Goal: Task Accomplishment & Management: Manage account settings

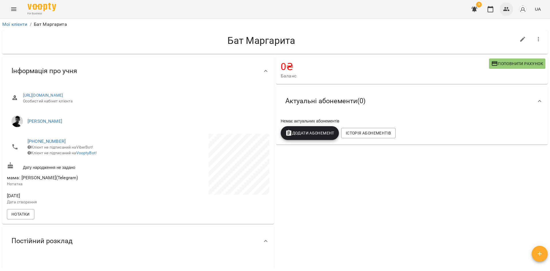
click at [505, 9] on icon "button" at bounding box center [506, 9] width 7 height 7
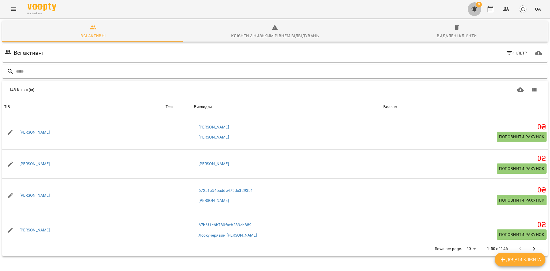
click at [477, 11] on icon "button" at bounding box center [475, 9] width 6 height 5
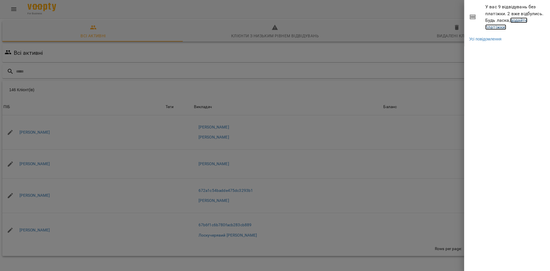
click at [495, 30] on link "додайте платіжки!" at bounding box center [506, 23] width 42 height 12
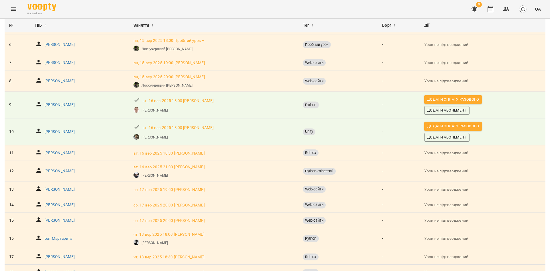
scroll to position [258, 0]
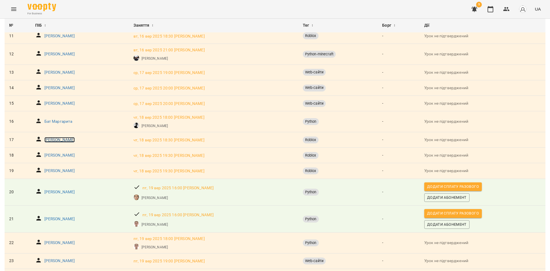
click at [61, 142] on p "[PERSON_NAME]" at bounding box center [59, 140] width 31 height 6
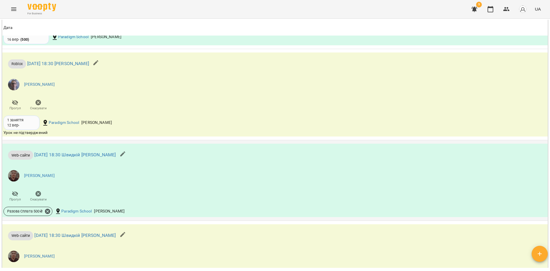
scroll to position [628, 0]
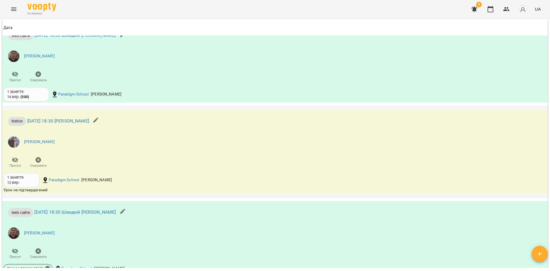
click at [37, 163] on icon "button" at bounding box center [39, 160] width 6 height 6
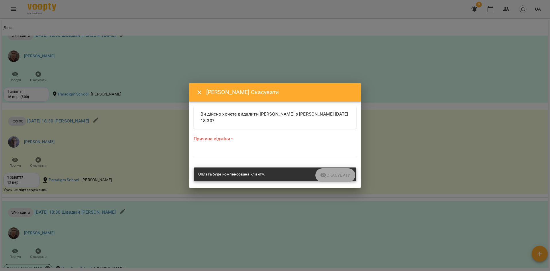
click at [297, 158] on div "*" at bounding box center [275, 153] width 163 height 9
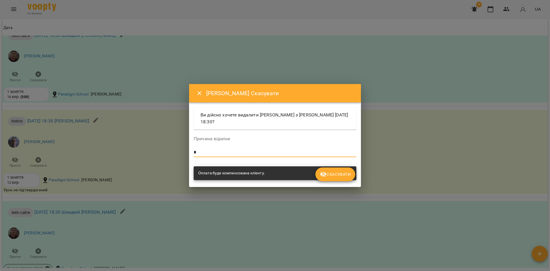
type textarea "*"
click at [338, 176] on span "Скасувати" at bounding box center [335, 174] width 31 height 7
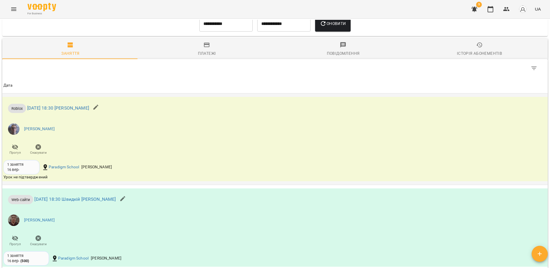
scroll to position [469, 0]
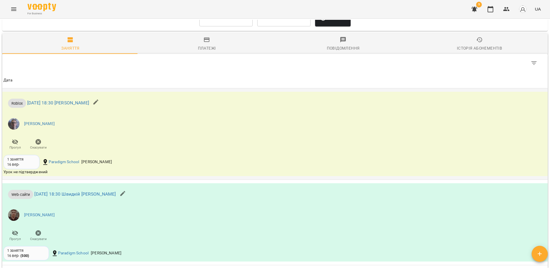
click at [38, 145] on icon "button" at bounding box center [38, 141] width 7 height 7
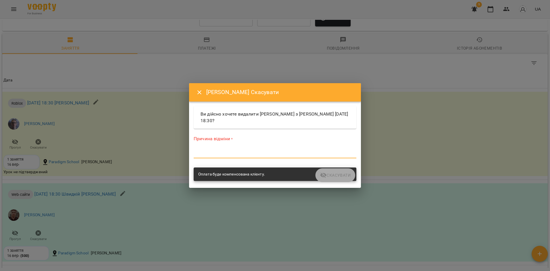
click at [283, 152] on textarea at bounding box center [275, 153] width 163 height 5
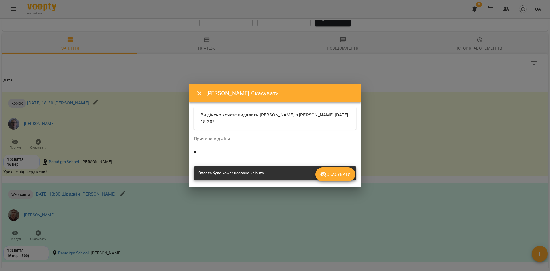
type textarea "*"
click at [341, 172] on span "Скасувати" at bounding box center [335, 174] width 31 height 7
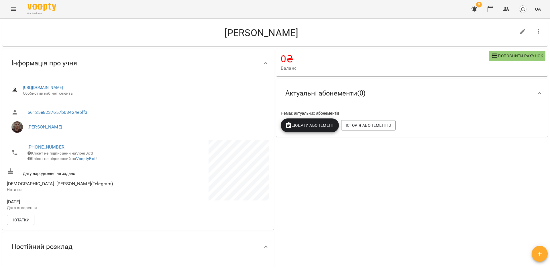
scroll to position [0, 0]
